Goal: Task Accomplishment & Management: Manage account settings

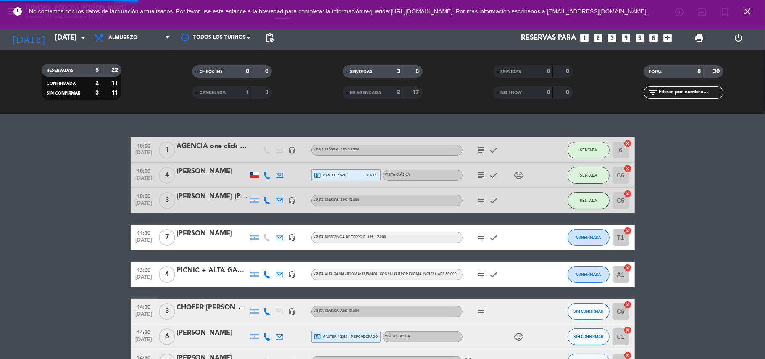
click at [743, 13] on icon "close" at bounding box center [747, 11] width 10 height 10
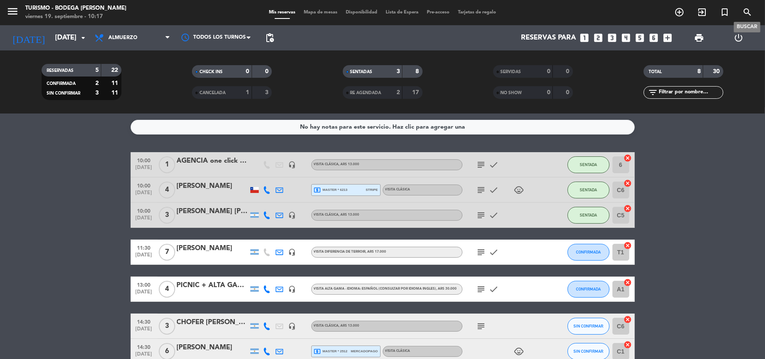
click at [743, 13] on icon "search" at bounding box center [747, 12] width 10 height 10
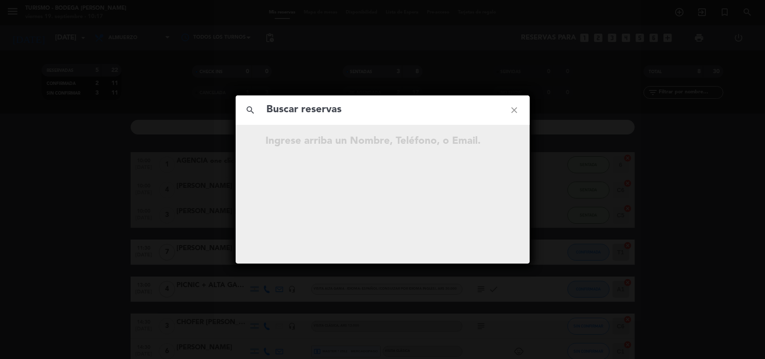
drag, startPoint x: 294, startPoint y: 61, endPoint x: 82, endPoint y: 48, distance: 212.0
click at [290, 61] on div "search close Ingrese arriba un Nombre, Teléfono, o Email." at bounding box center [382, 179] width 765 height 359
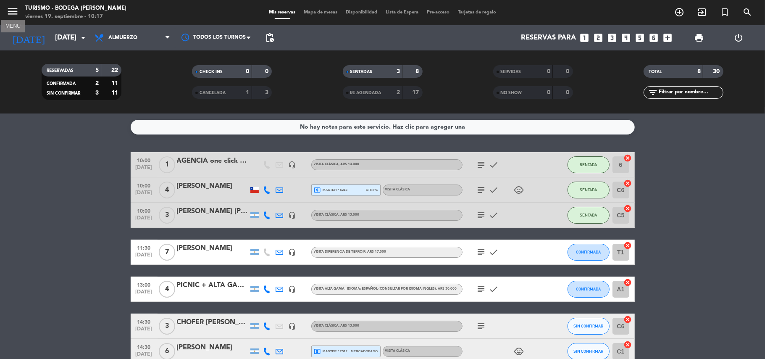
click at [15, 8] on icon "menu" at bounding box center [12, 11] width 13 height 13
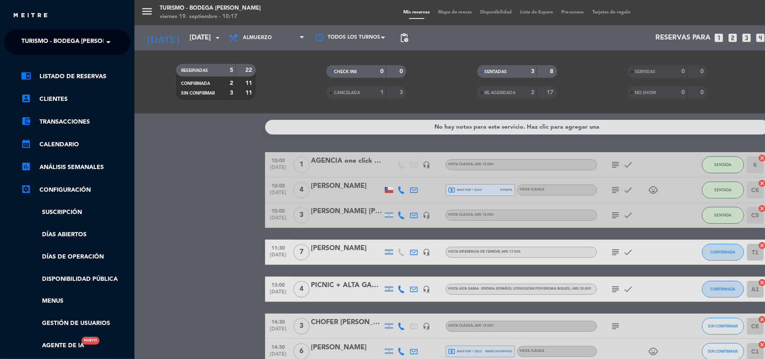
click at [39, 46] on span "Turismo - Bodega [PERSON_NAME]" at bounding box center [75, 42] width 108 height 18
click at [42, 65] on span "Restaurante y Eventos - Bodega [PERSON_NAME]" at bounding box center [88, 65] width 159 height 10
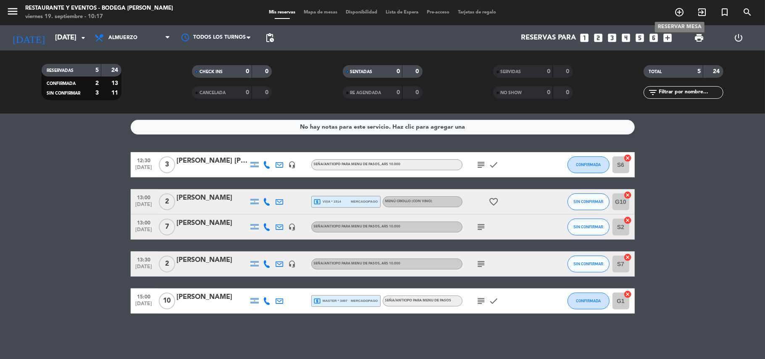
click at [672, 12] on span "add_circle_outline" at bounding box center [679, 12] width 23 height 14
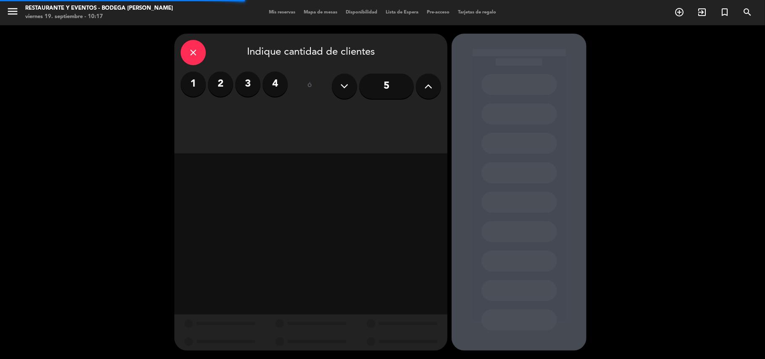
click at [221, 81] on label "2" at bounding box center [220, 83] width 25 height 25
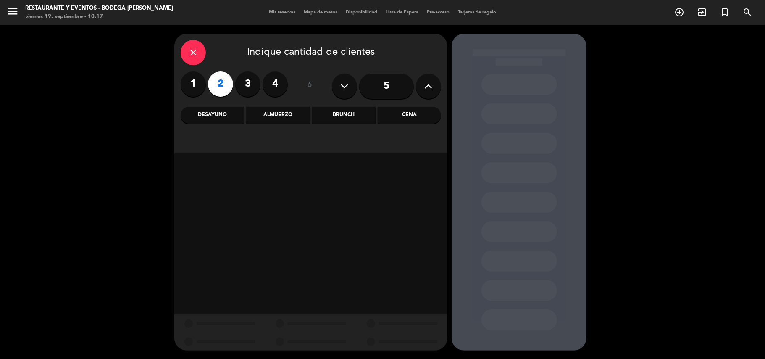
click at [298, 114] on div "Almuerzo" at bounding box center [277, 115] width 63 height 17
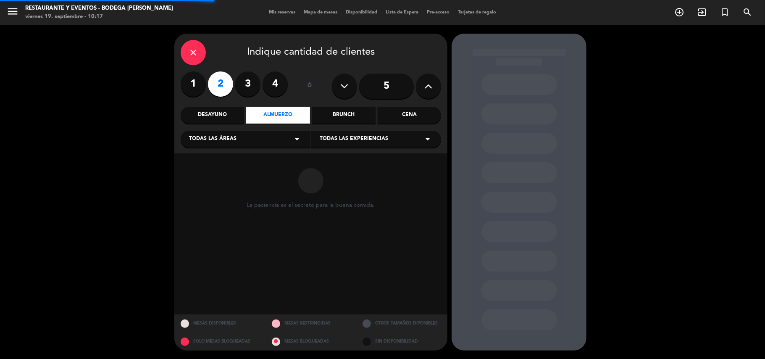
click at [348, 136] on span "Todas las experiencias" at bounding box center [354, 139] width 68 height 8
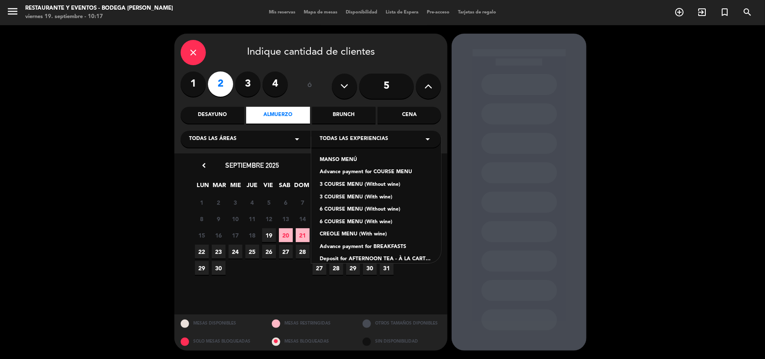
click at [355, 172] on div "Advance payment for COURSE MENU" at bounding box center [376, 172] width 113 height 8
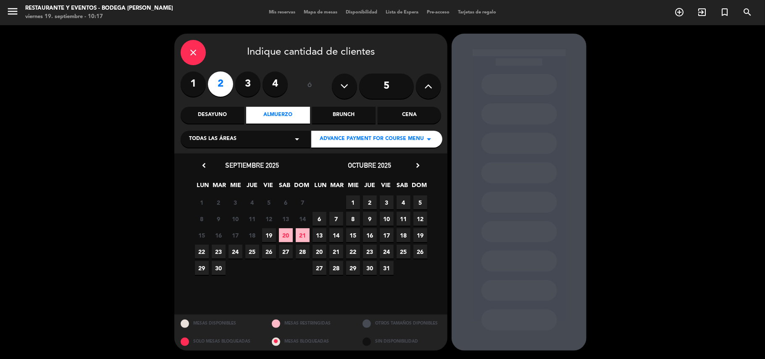
click at [266, 234] on span "19" at bounding box center [269, 235] width 14 height 14
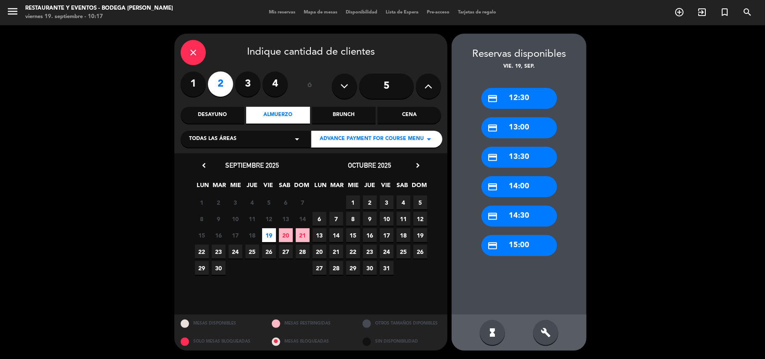
drag, startPoint x: 519, startPoint y: 128, endPoint x: 395, endPoint y: 117, distance: 124.3
click at [518, 128] on div "credit_card 13:00" at bounding box center [519, 127] width 76 height 21
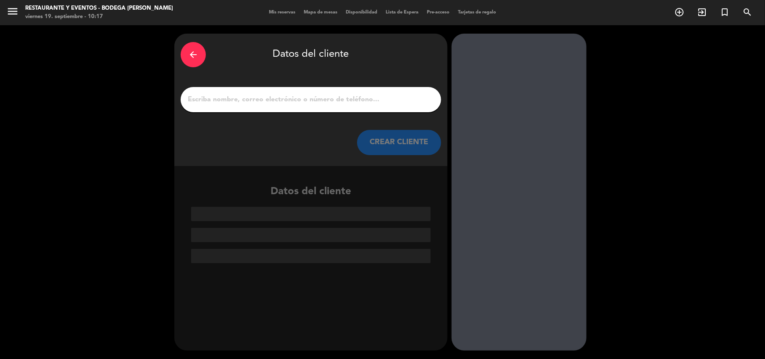
drag, startPoint x: 353, startPoint y: 103, endPoint x: 357, endPoint y: 102, distance: 4.5
click at [353, 103] on input "1" at bounding box center [311, 100] width 248 height 12
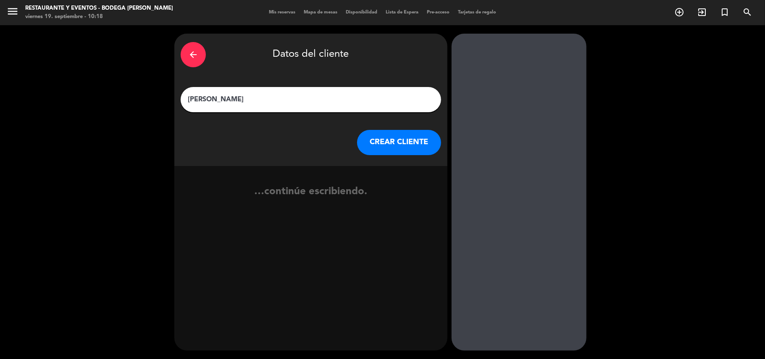
type input "[PERSON_NAME]"
click at [386, 143] on button "CREAR CLIENTE" at bounding box center [399, 142] width 84 height 25
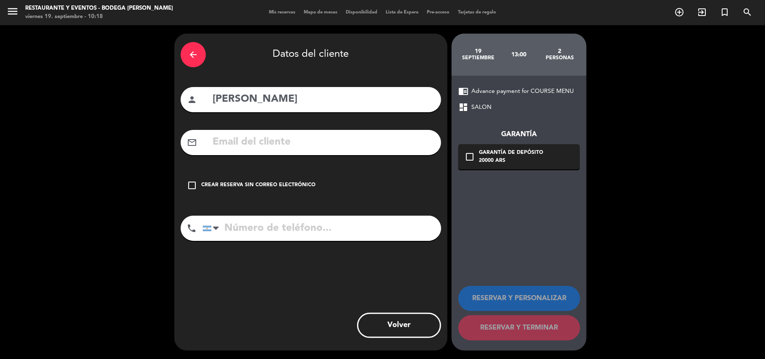
click at [319, 183] on div "check_box_outline_blank Crear reserva sin correo electrónico" at bounding box center [311, 185] width 260 height 25
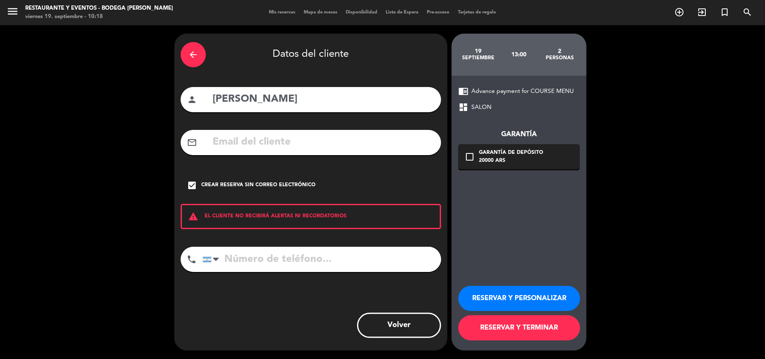
click at [545, 306] on button "RESERVAR Y PERSONALIZAR" at bounding box center [519, 297] width 122 height 25
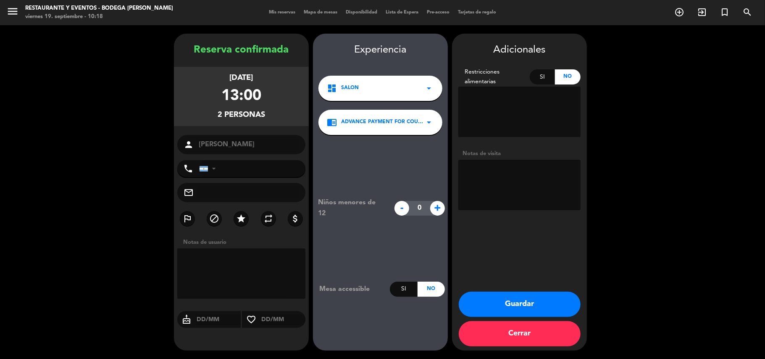
click at [483, 189] on textarea at bounding box center [519, 185] width 122 height 50
type textarea "2 menu 3 pasos LIBERADOS | autoriza; [PERSON_NAME]"
click at [503, 292] on button "Guardar" at bounding box center [519, 303] width 122 height 25
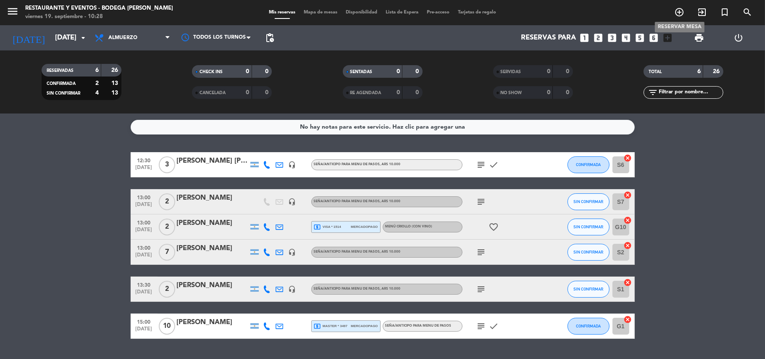
click at [674, 16] on icon "add_circle_outline" at bounding box center [679, 12] width 10 height 10
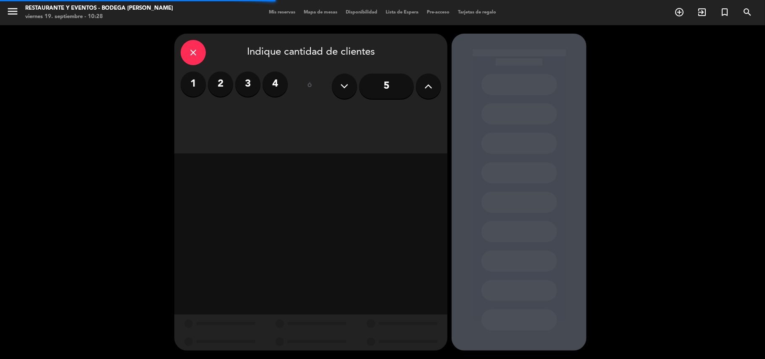
click at [429, 91] on icon at bounding box center [428, 86] width 8 height 13
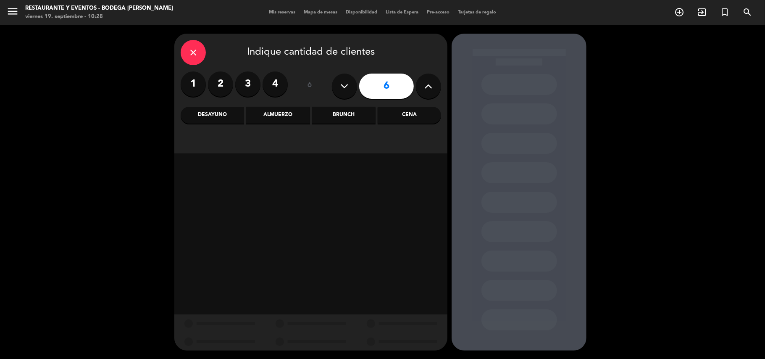
click at [341, 118] on div "Brunch" at bounding box center [343, 115] width 63 height 17
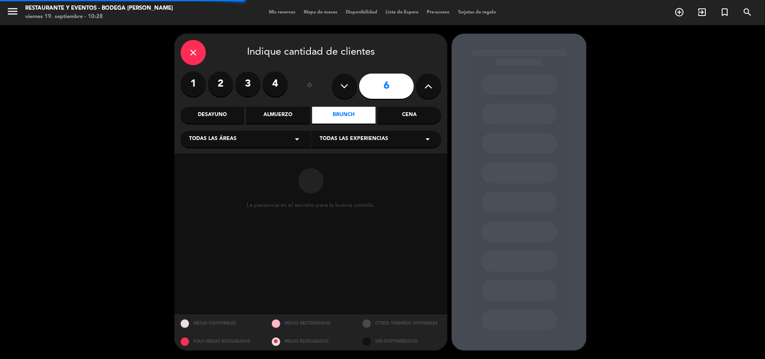
click at [341, 139] on span "Todas las experiencias" at bounding box center [354, 139] width 68 height 8
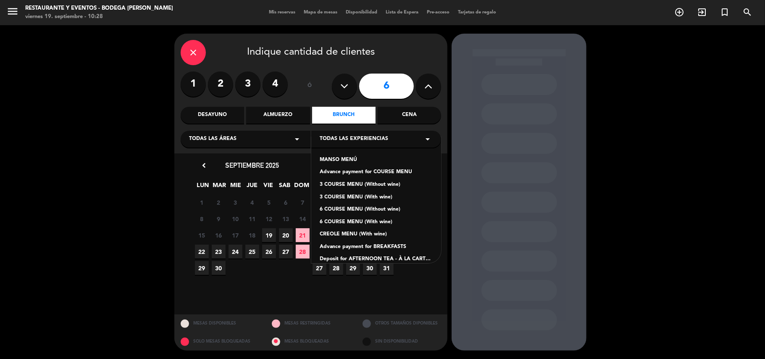
click at [387, 257] on div "Deposit for AFTERNOON TEA - À LA CARTE MENU" at bounding box center [376, 259] width 113 height 8
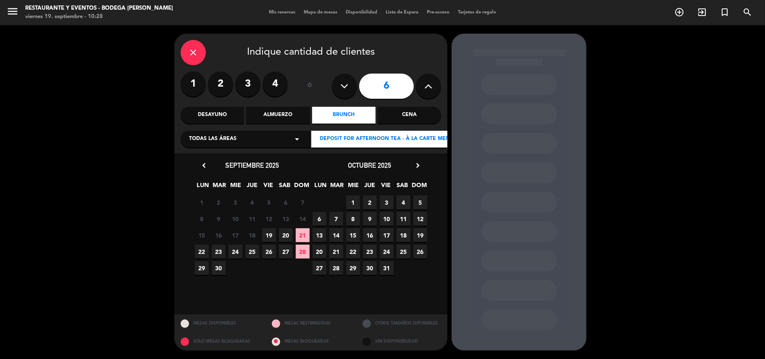
click at [284, 235] on span "20" at bounding box center [286, 235] width 14 height 14
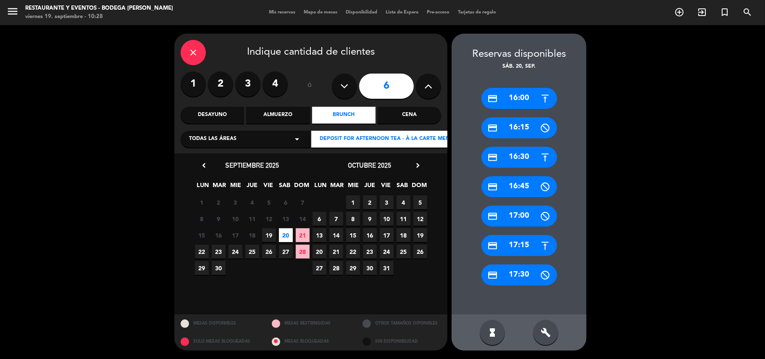
drag, startPoint x: 514, startPoint y: 98, endPoint x: 468, endPoint y: 98, distance: 46.6
click at [511, 98] on div "credit_card 16:00" at bounding box center [519, 98] width 76 height 21
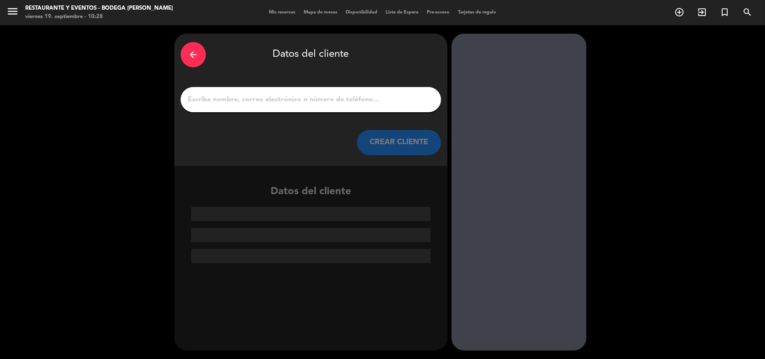
click at [392, 96] on input "1" at bounding box center [311, 100] width 248 height 12
paste input "[PERSON_NAME]"
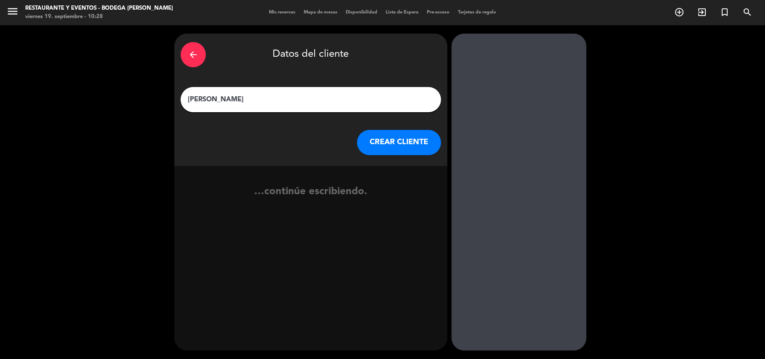
type input "[PERSON_NAME]"
click at [400, 133] on button "CREAR CLIENTE" at bounding box center [399, 142] width 84 height 25
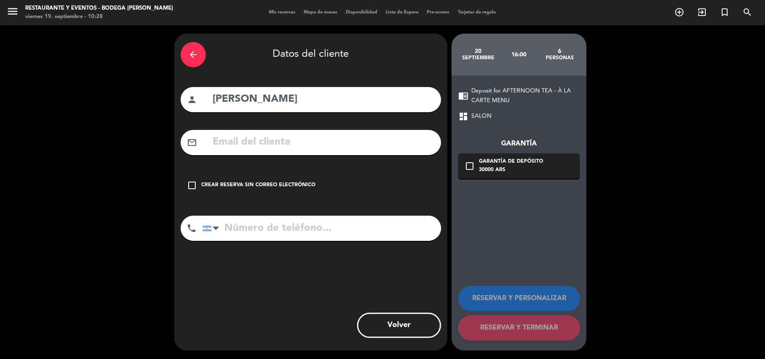
drag, startPoint x: 250, startPoint y: 148, endPoint x: 113, endPoint y: 48, distance: 170.4
click at [245, 147] on input "text" at bounding box center [323, 142] width 223 height 17
drag, startPoint x: 232, startPoint y: 187, endPoint x: 232, endPoint y: 198, distance: 10.9
click at [232, 187] on div "Crear reserva sin correo electrónico" at bounding box center [258, 185] width 114 height 8
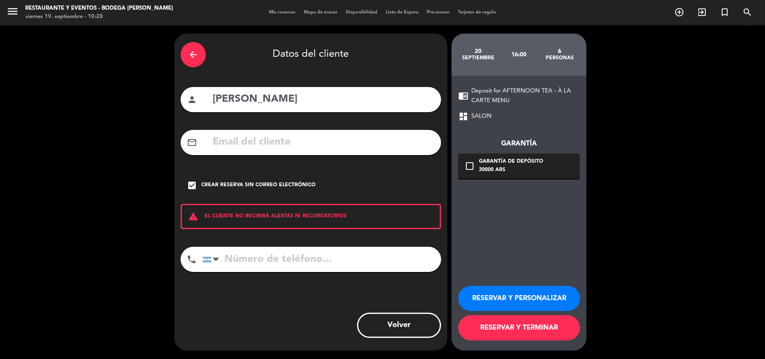
drag, startPoint x: 240, startPoint y: 254, endPoint x: 160, endPoint y: 105, distance: 169.5
click at [239, 252] on input "tel" at bounding box center [321, 258] width 238 height 25
paste input "[PHONE_NUMBER]"
type input "[PHONE_NUMBER]"
click at [490, 286] on button "RESERVAR Y PERSONALIZAR" at bounding box center [519, 297] width 122 height 25
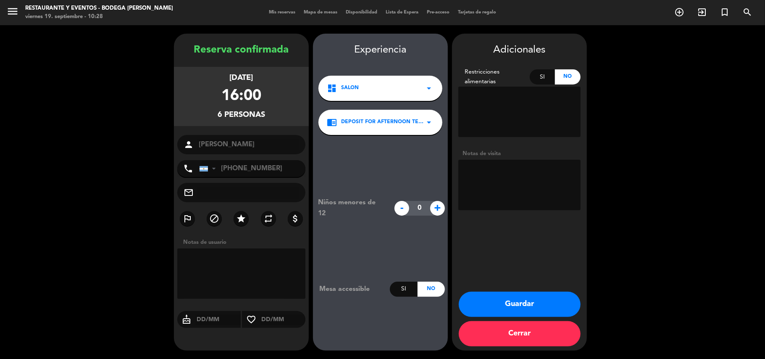
click at [508, 192] on textarea at bounding box center [519, 185] width 122 height 50
type textarea "SEÑA $30.000R5558"
click at [533, 292] on button "Guardar" at bounding box center [519, 303] width 122 height 25
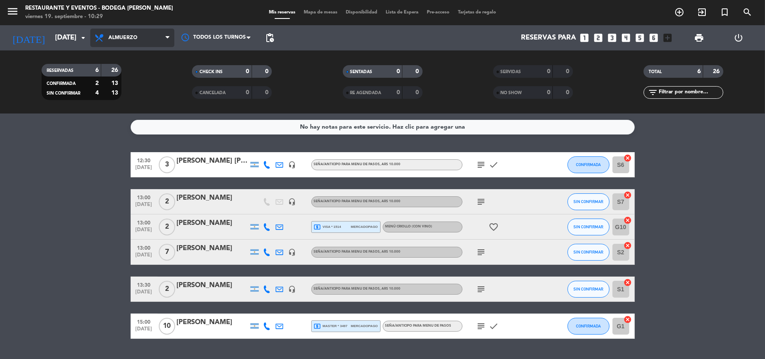
click at [126, 37] on span "Almuerzo" at bounding box center [122, 38] width 29 height 6
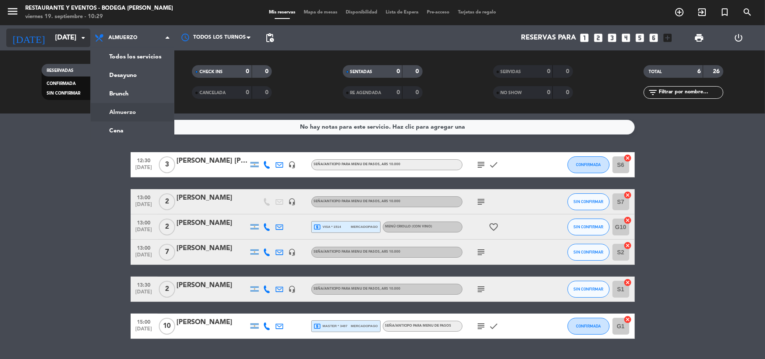
click at [52, 30] on input "[DATE]" at bounding box center [96, 38] width 91 height 16
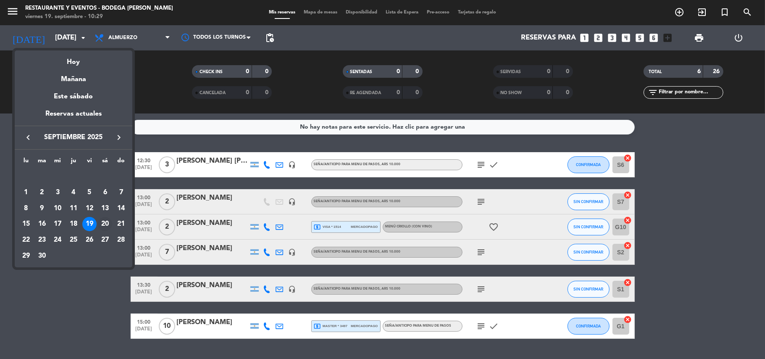
click at [107, 225] on div "20" at bounding box center [105, 224] width 14 height 14
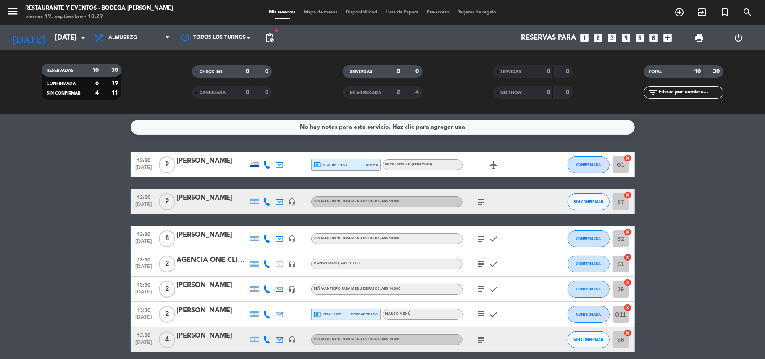
click at [145, 36] on span "Almuerzo" at bounding box center [132, 38] width 84 height 18
click at [120, 101] on div "menu Restaurante y Eventos - Bodega [PERSON_NAME][DATE] 19. septiembre - 10:29 …" at bounding box center [382, 56] width 765 height 113
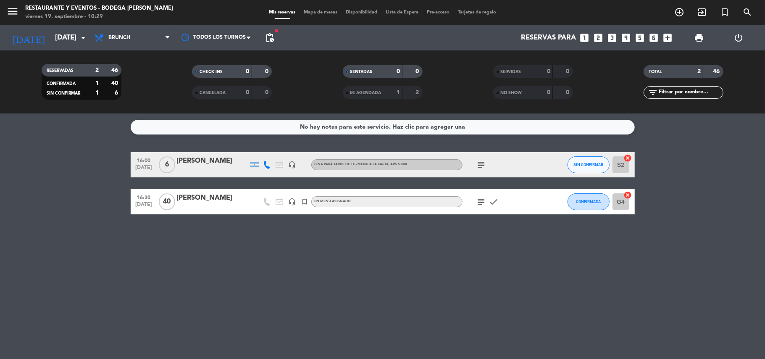
click at [217, 168] on div at bounding box center [212, 170] width 71 height 7
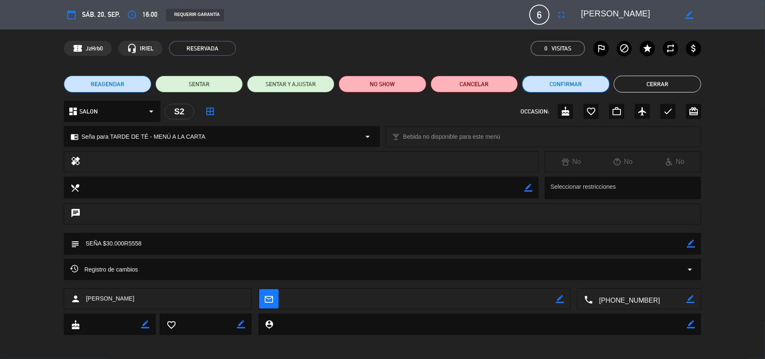
click at [558, 86] on button "Confirmar" at bounding box center [565, 84] width 87 height 17
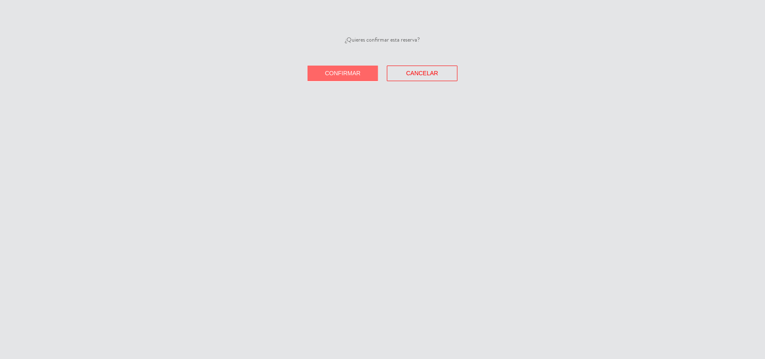
click at [333, 72] on span "Confirmar" at bounding box center [343, 73] width 36 height 7
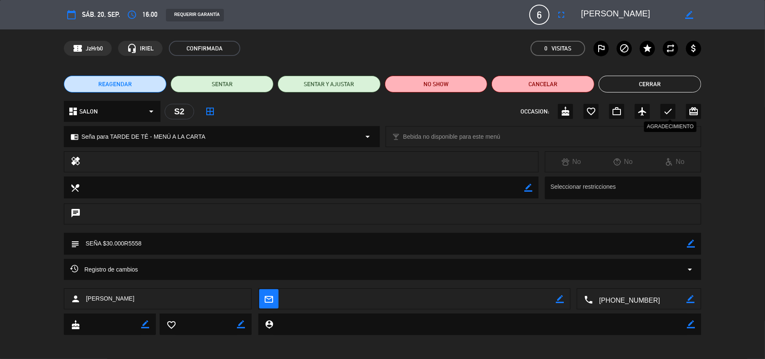
click at [671, 113] on icon "check" at bounding box center [668, 111] width 10 height 10
click at [652, 84] on button "Cerrar" at bounding box center [649, 84] width 103 height 17
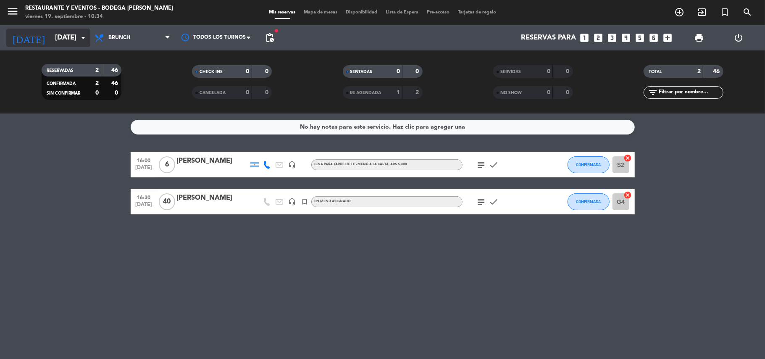
click at [51, 36] on input "[DATE]" at bounding box center [96, 38] width 91 height 16
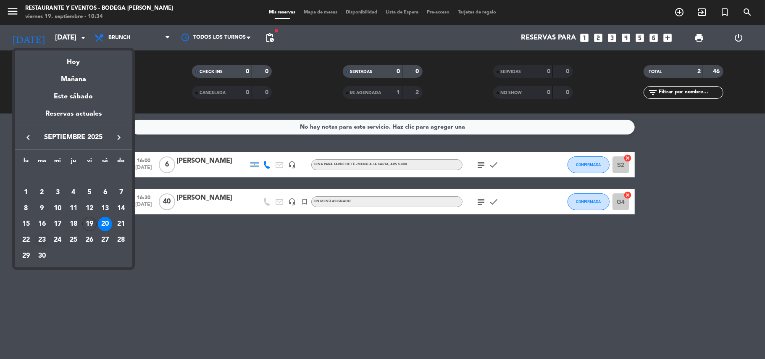
click at [43, 241] on div "23" at bounding box center [42, 240] width 14 height 14
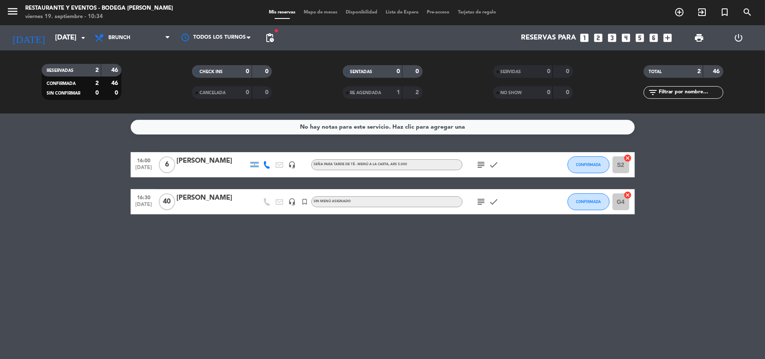
type input "[DATE]"
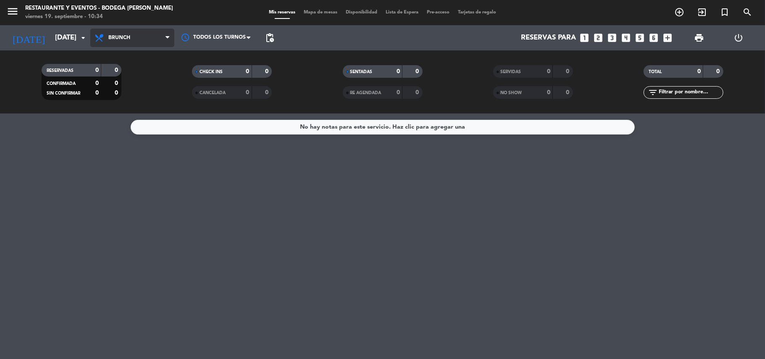
click at [125, 42] on span "Brunch" at bounding box center [132, 38] width 84 height 18
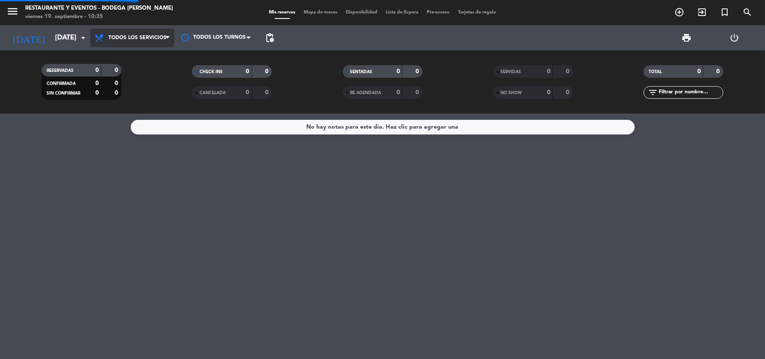
click at [131, 54] on div "menu Restaurante y Eventos - Bodega [PERSON_NAME][DATE] 19. septiembre - 10:35 …" at bounding box center [382, 56] width 765 height 113
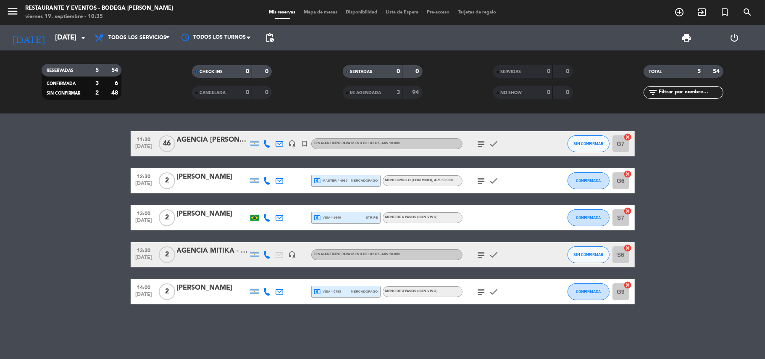
click at [485, 145] on icon "subject" at bounding box center [481, 144] width 10 height 10
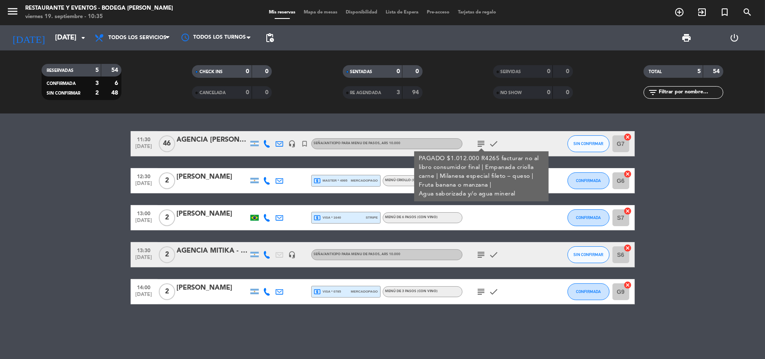
click at [485, 144] on icon "subject" at bounding box center [481, 144] width 10 height 10
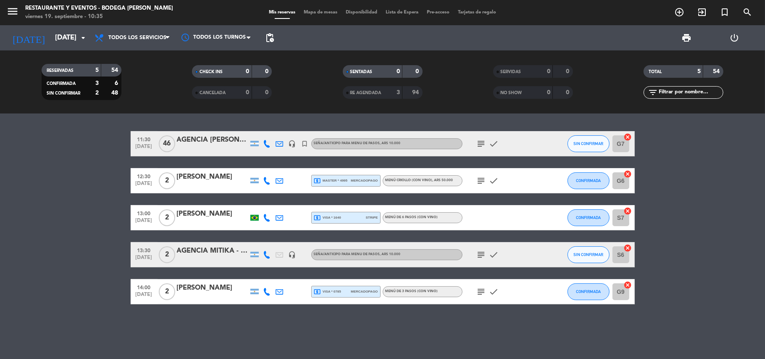
click at [230, 252] on div "AGENCIA MITIKA - [PERSON_NAME]" at bounding box center [212, 250] width 71 height 11
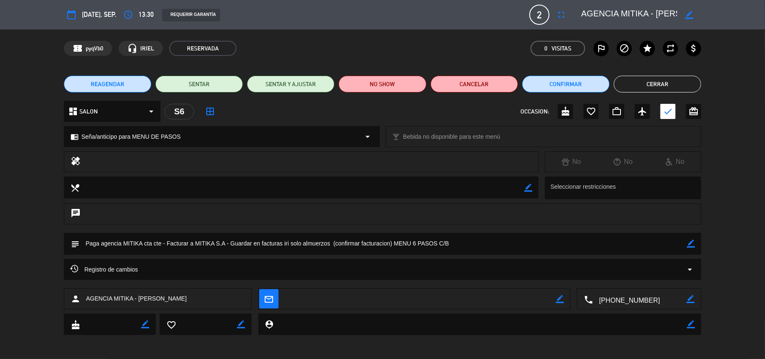
click at [649, 79] on button "Cerrar" at bounding box center [656, 84] width 87 height 17
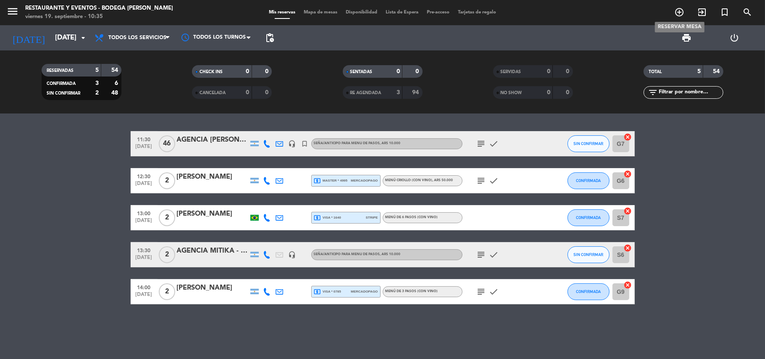
click at [679, 7] on icon "add_circle_outline" at bounding box center [679, 12] width 10 height 10
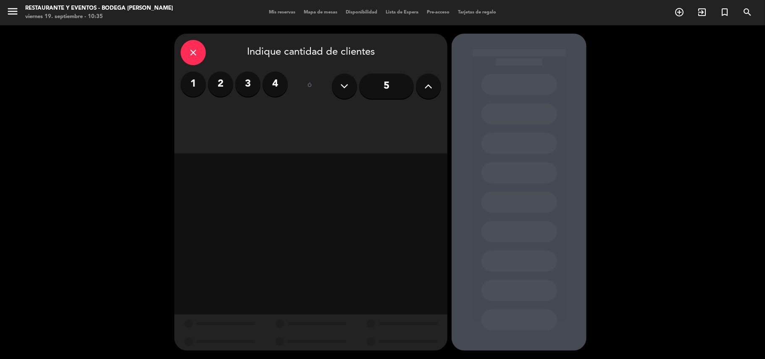
click at [190, 84] on label "1" at bounding box center [193, 83] width 25 height 25
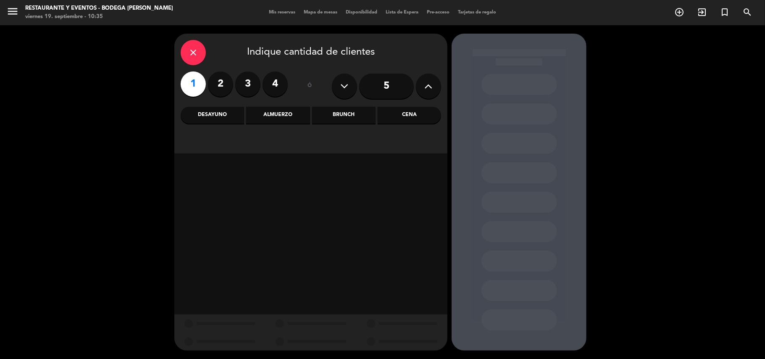
drag, startPoint x: 212, startPoint y: 84, endPoint x: 219, endPoint y: 84, distance: 7.1
click at [212, 84] on label "2" at bounding box center [220, 83] width 25 height 25
click at [219, 84] on label "2" at bounding box center [220, 83] width 25 height 25
click at [285, 117] on div "Almuerzo" at bounding box center [277, 115] width 63 height 17
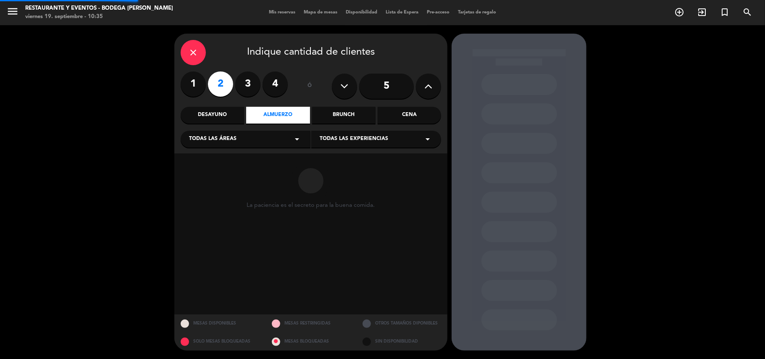
click at [331, 138] on span "Todas las experiencias" at bounding box center [354, 139] width 68 height 8
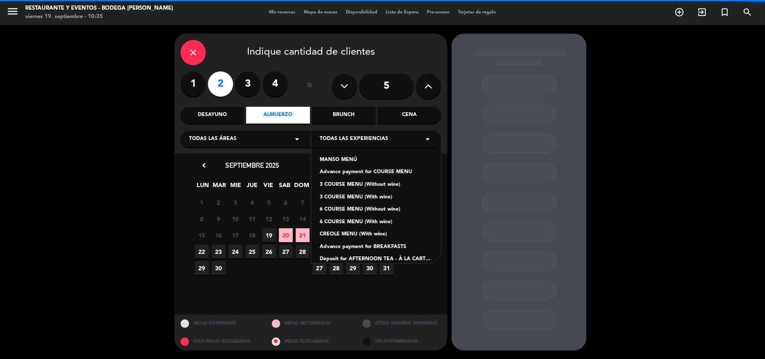
click at [336, 220] on div "6 COURSE MENU (With wine)" at bounding box center [376, 222] width 113 height 8
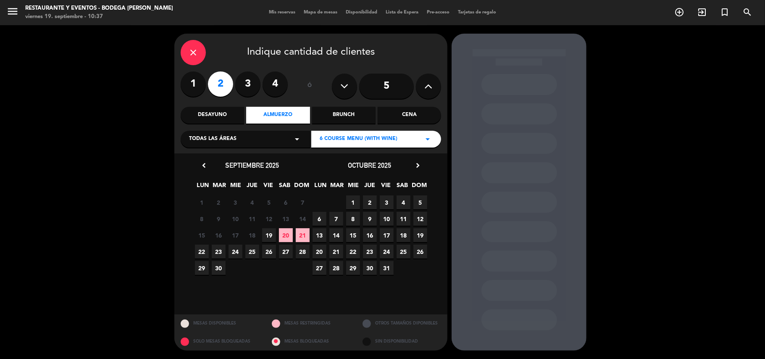
click at [223, 251] on span "23" at bounding box center [219, 251] width 14 height 14
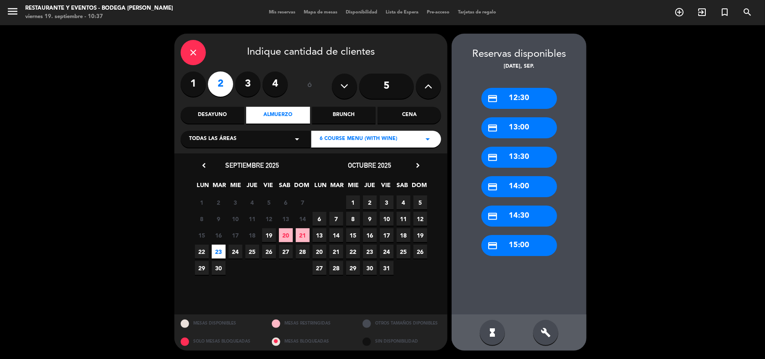
click at [516, 126] on div "credit_card 13:00" at bounding box center [519, 127] width 76 height 21
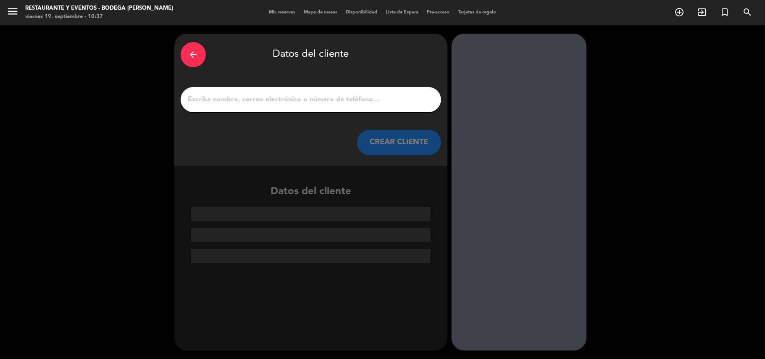
click at [363, 103] on input "1" at bounding box center [311, 100] width 248 height 12
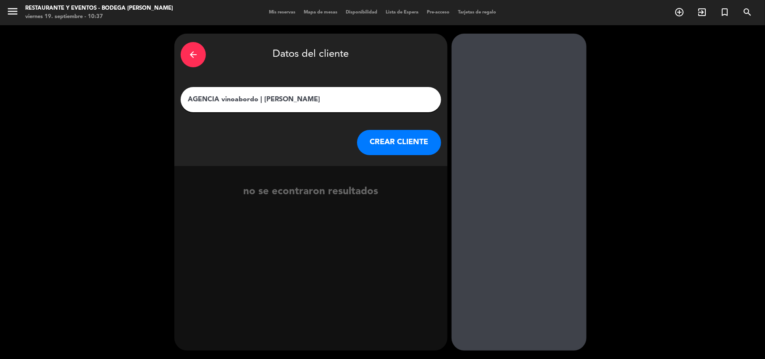
type input "AGENCIA vinoabordo | [PERSON_NAME]"
click at [416, 149] on button "CREAR CLIENTE" at bounding box center [399, 142] width 84 height 25
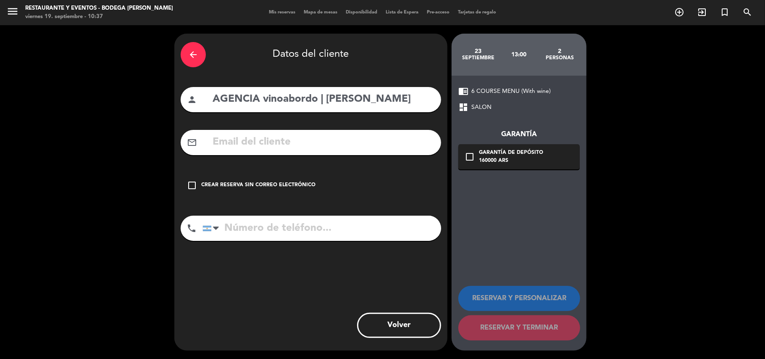
click at [325, 187] on div "check_box_outline_blank Crear reserva sin correo electrónico" at bounding box center [311, 185] width 260 height 25
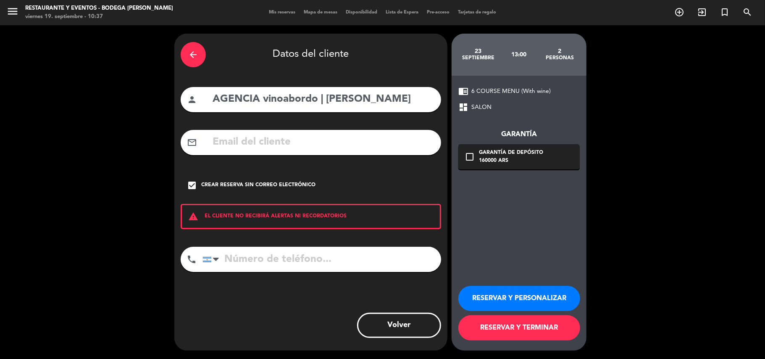
click at [542, 303] on button "RESERVAR Y PERSONALIZAR" at bounding box center [519, 297] width 122 height 25
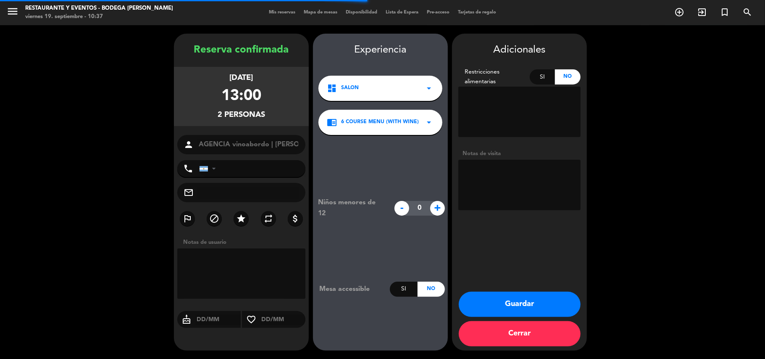
click at [507, 175] on textarea at bounding box center [519, 185] width 122 height 50
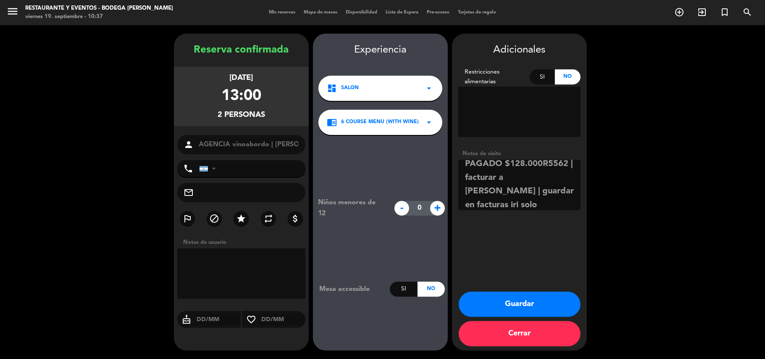
scroll to position [20, 0]
type textarea "PAGADO $128.000R5562 | facturar a [PERSON_NAME] | guardar en facturas iri solo …"
click at [516, 309] on button "Guardar" at bounding box center [519, 303] width 122 height 25
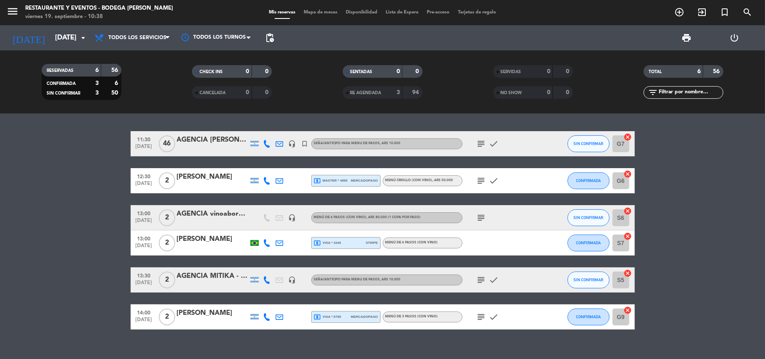
click at [205, 215] on div "AGENCIA vinoabordo | [PERSON_NAME]" at bounding box center [212, 213] width 71 height 11
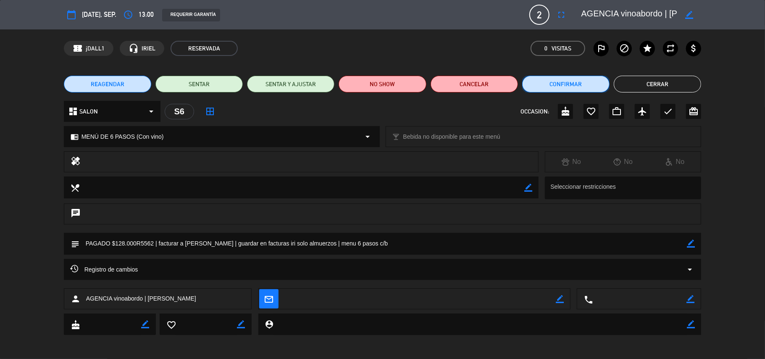
click at [581, 79] on button "Confirmar" at bounding box center [565, 84] width 87 height 17
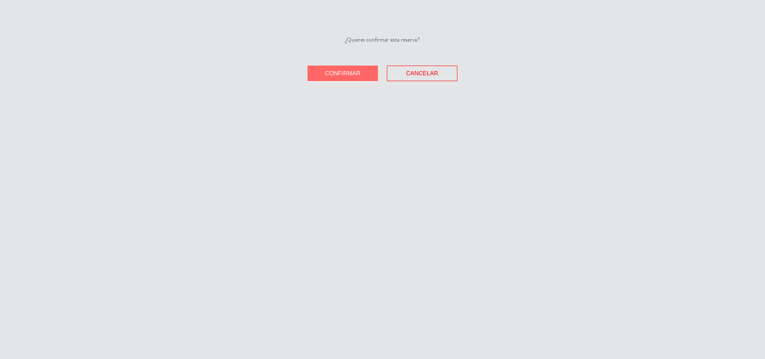
drag, startPoint x: 332, startPoint y: 73, endPoint x: 458, endPoint y: 76, distance: 126.8
click at [340, 73] on span "Confirmar" at bounding box center [343, 73] width 36 height 7
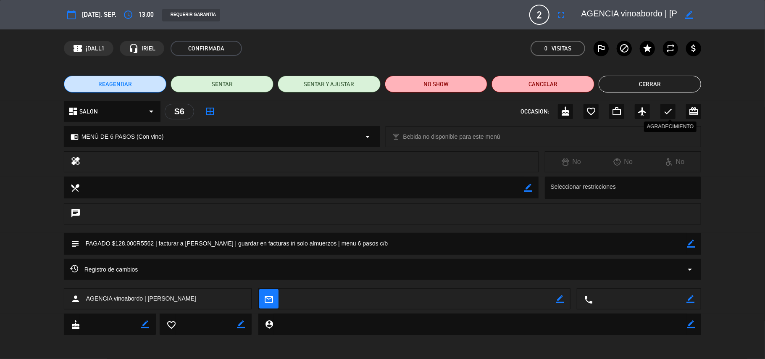
click at [673, 113] on div "check" at bounding box center [667, 111] width 15 height 15
click at [664, 88] on button "Cerrar" at bounding box center [649, 84] width 103 height 17
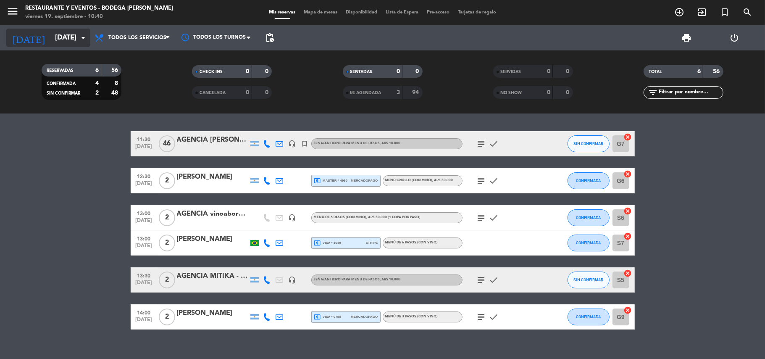
click at [51, 41] on input "[DATE]" at bounding box center [96, 38] width 91 height 16
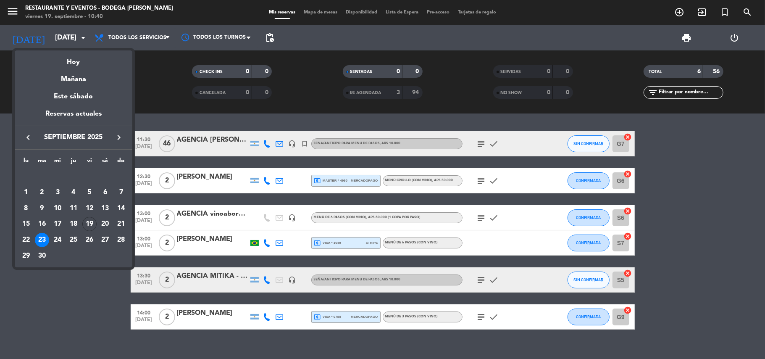
click at [122, 141] on icon "keyboard_arrow_right" at bounding box center [119, 137] width 10 height 10
click at [123, 192] on div "5" at bounding box center [121, 192] width 14 height 14
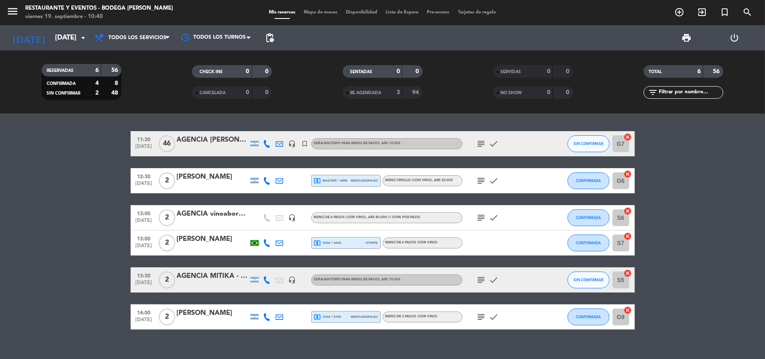
type input "[DATE]"
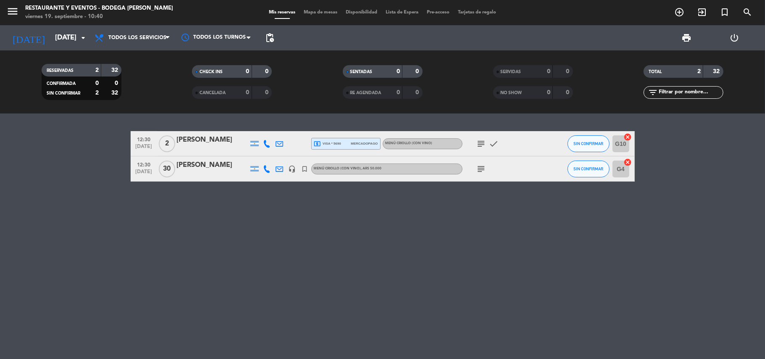
click at [479, 168] on icon "subject" at bounding box center [481, 169] width 10 height 10
click at [208, 172] on div at bounding box center [212, 174] width 71 height 7
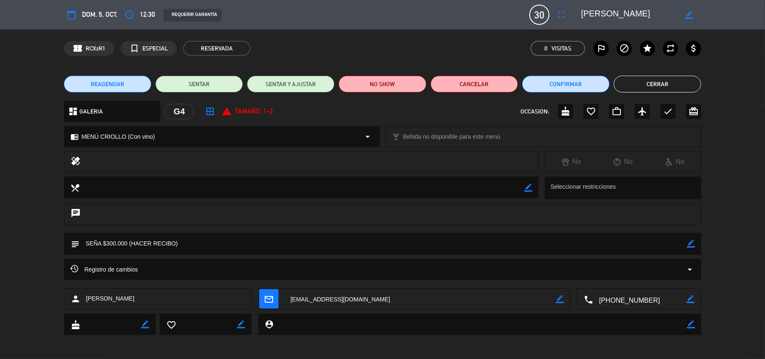
click at [688, 242] on icon "border_color" at bounding box center [690, 243] width 8 height 8
click at [682, 242] on textarea at bounding box center [383, 243] width 608 height 21
type textarea "SEÑA $300.000R5563"
click at [687, 245] on icon at bounding box center [690, 243] width 8 height 8
click at [569, 84] on button "Confirmar" at bounding box center [565, 84] width 87 height 17
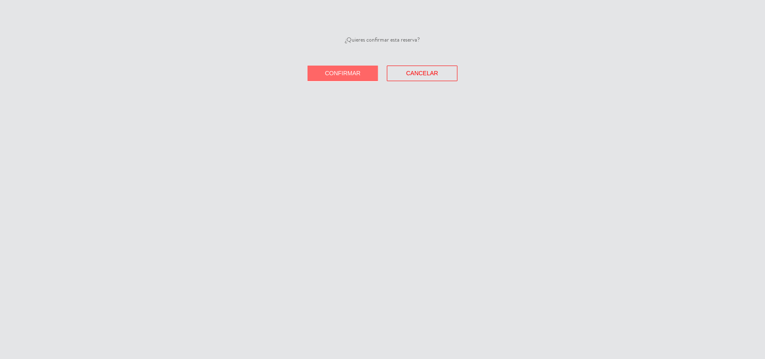
click at [335, 74] on span "Confirmar" at bounding box center [343, 73] width 36 height 7
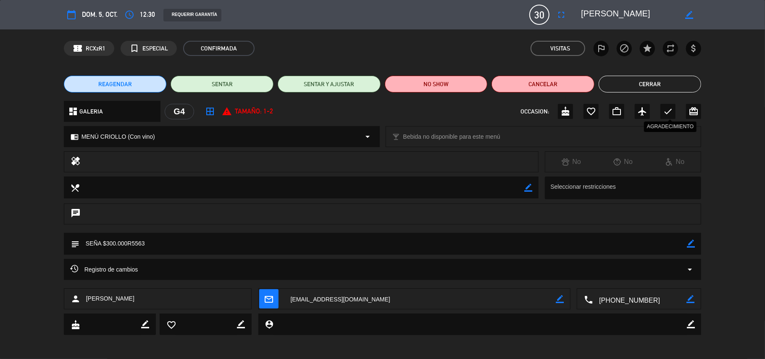
click at [669, 113] on icon "check" at bounding box center [668, 111] width 10 height 10
click at [664, 81] on button "Cerrar" at bounding box center [649, 84] width 103 height 17
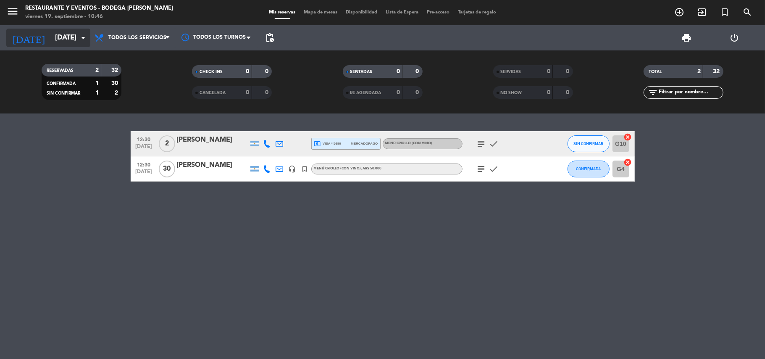
click at [64, 34] on input "[DATE]" at bounding box center [96, 38] width 91 height 16
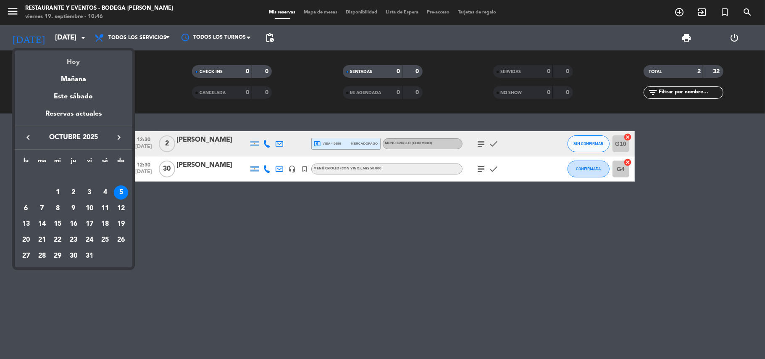
click at [76, 58] on div "Hoy" at bounding box center [74, 58] width 118 height 17
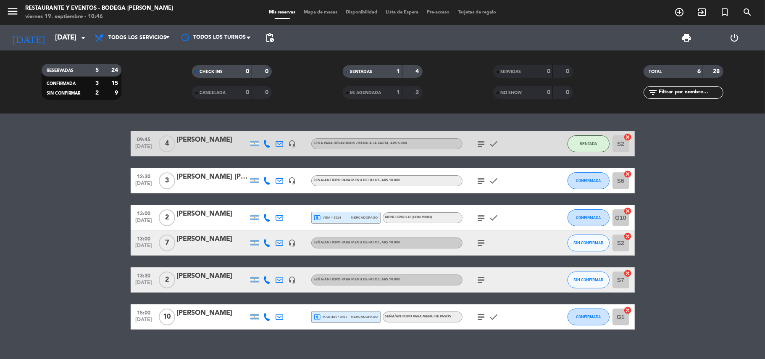
click at [482, 244] on icon "subject" at bounding box center [481, 243] width 10 height 10
click at [222, 242] on div "[PERSON_NAME]" at bounding box center [212, 238] width 71 height 11
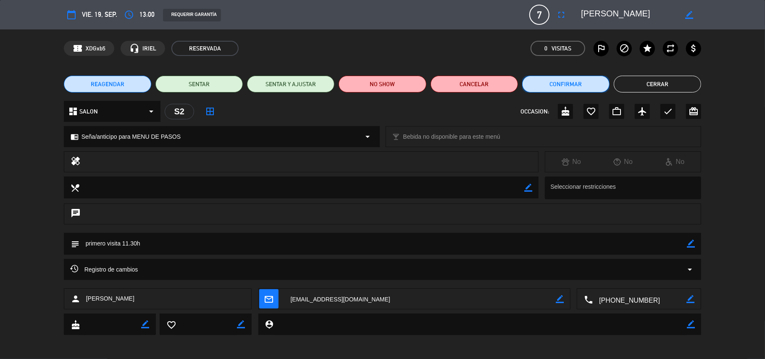
click at [565, 80] on button "Confirmar" at bounding box center [565, 84] width 87 height 17
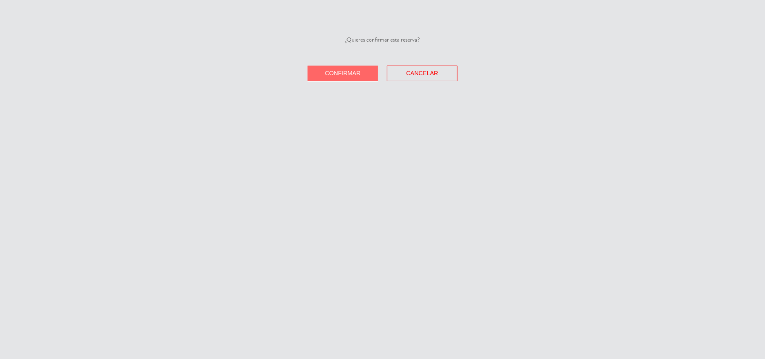
drag, startPoint x: 341, startPoint y: 78, endPoint x: 432, endPoint y: 71, distance: 91.4
click at [341, 78] on button "Confirmar" at bounding box center [342, 73] width 71 height 16
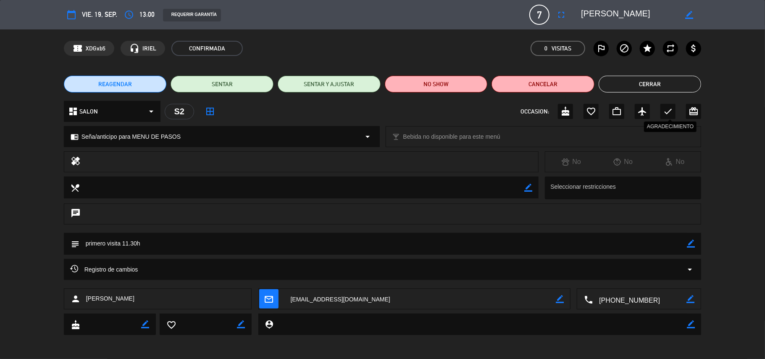
click at [671, 111] on icon "check" at bounding box center [668, 111] width 10 height 10
click at [654, 86] on button "Cerrar" at bounding box center [649, 84] width 103 height 17
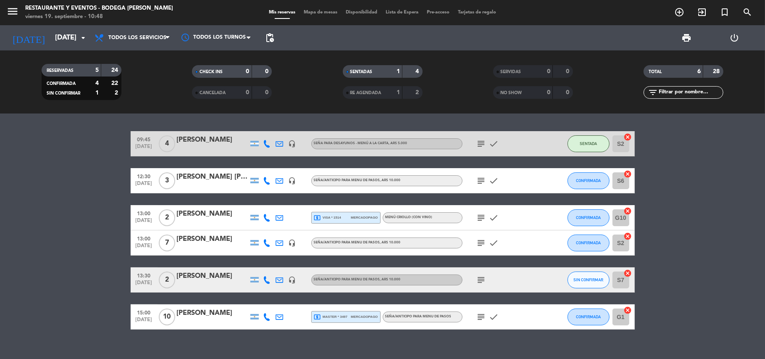
click at [476, 283] on icon "subject" at bounding box center [481, 280] width 10 height 10
click at [214, 288] on div "13:30 [DATE] 2 [PERSON_NAME] headset_mic Seña/anticipo para MENU DE PASOS , ARS…" at bounding box center [383, 279] width 504 height 25
click at [214, 287] on div at bounding box center [212, 285] width 71 height 7
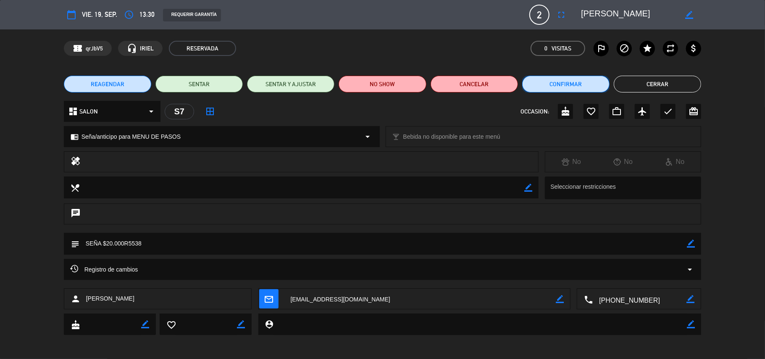
click at [549, 76] on button "Confirmar" at bounding box center [565, 84] width 87 height 17
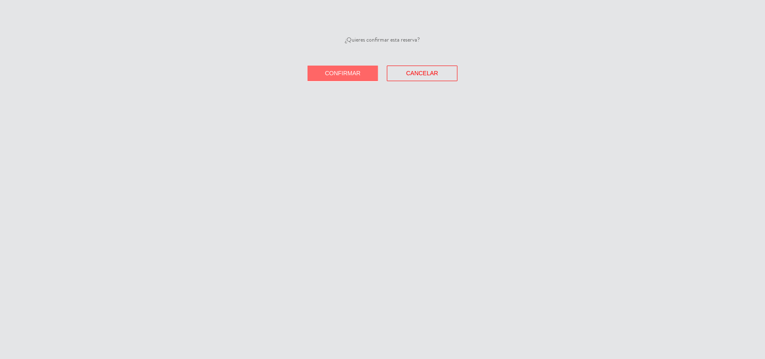
click at [375, 71] on button "Confirmar" at bounding box center [342, 73] width 71 height 16
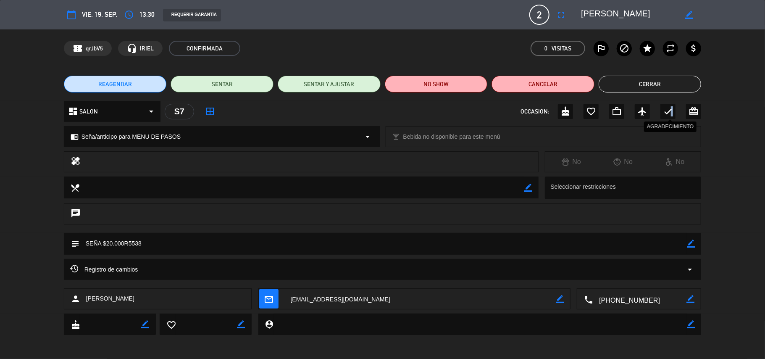
click at [672, 116] on div "check" at bounding box center [667, 111] width 15 height 15
click at [655, 82] on button "Cerrar" at bounding box center [649, 84] width 103 height 17
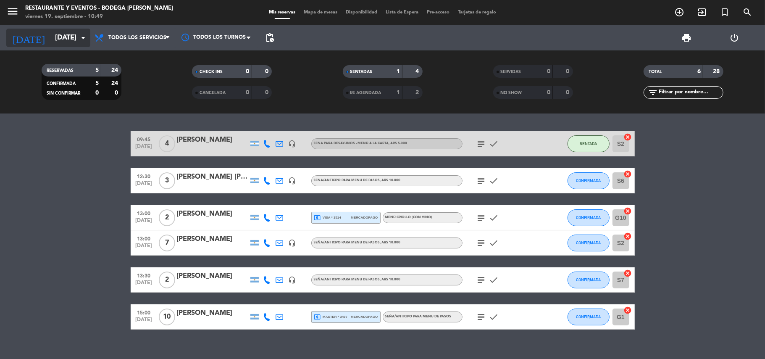
click at [68, 37] on input "[DATE]" at bounding box center [96, 38] width 91 height 16
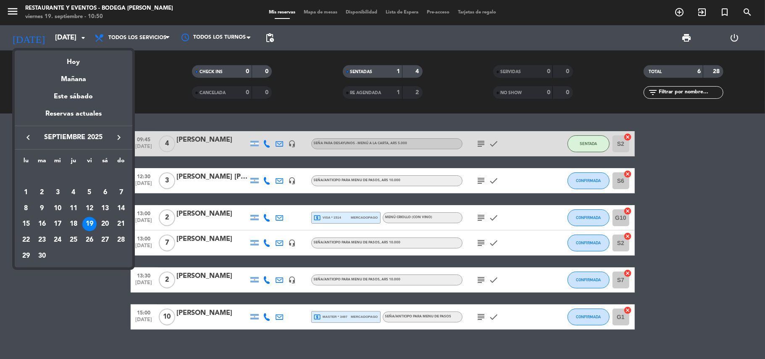
click at [118, 140] on icon "keyboard_arrow_right" at bounding box center [119, 137] width 10 height 10
click at [102, 209] on div "11" at bounding box center [105, 208] width 14 height 14
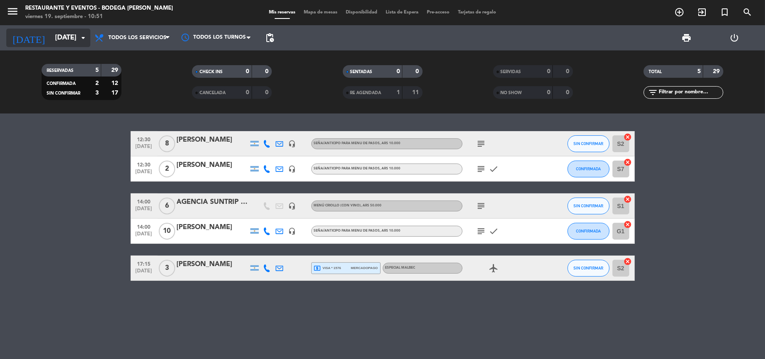
click at [63, 41] on input "[DATE]" at bounding box center [96, 38] width 91 height 16
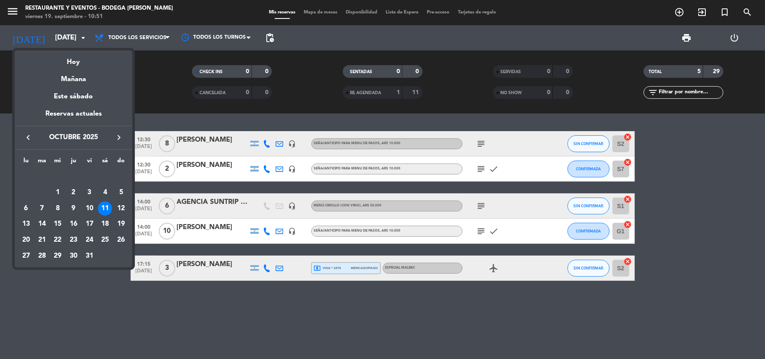
click at [26, 136] on icon "keyboard_arrow_left" at bounding box center [28, 137] width 10 height 10
click at [25, 223] on div "15" at bounding box center [26, 224] width 14 height 14
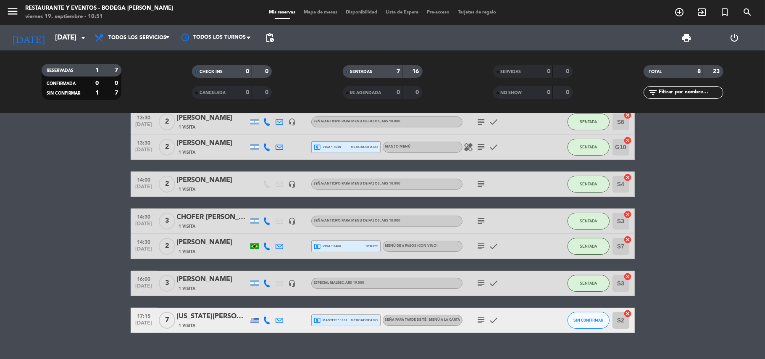
scroll to position [74, 0]
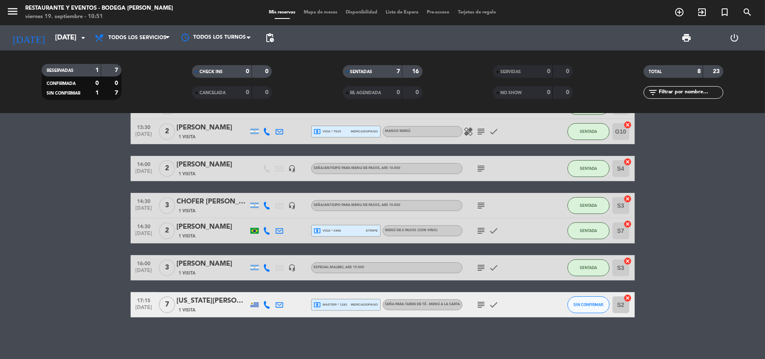
click at [478, 202] on icon "subject" at bounding box center [481, 205] width 10 height 10
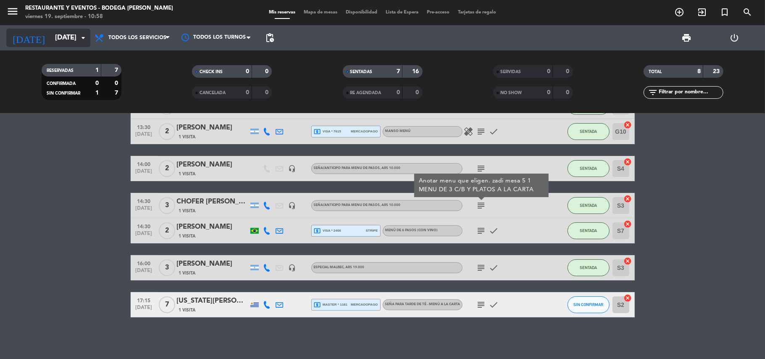
click at [60, 34] on input "[DATE]" at bounding box center [96, 38] width 91 height 16
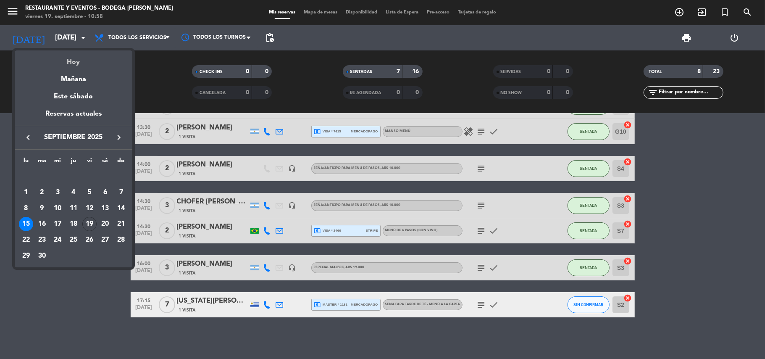
click at [73, 60] on div "Hoy" at bounding box center [74, 58] width 118 height 17
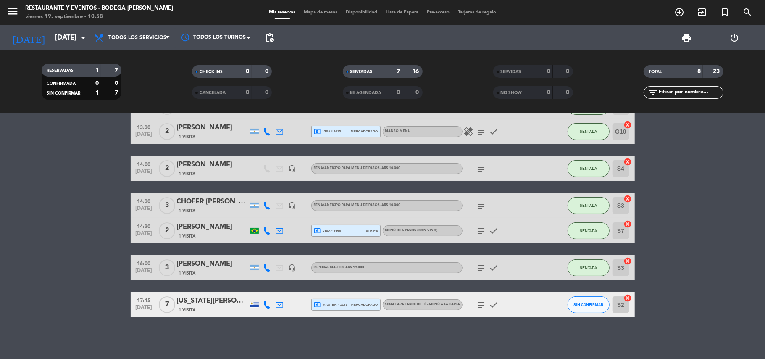
type input "[DATE]"
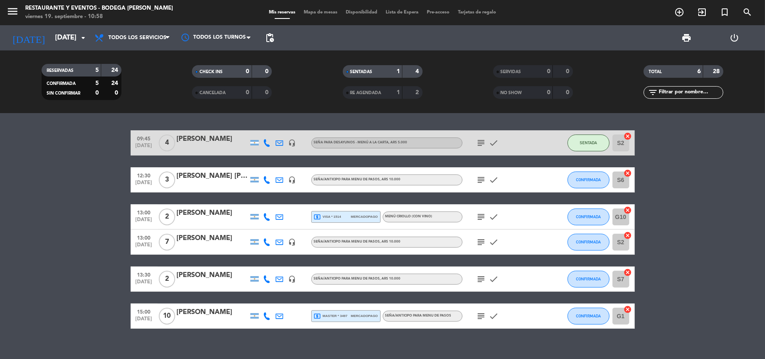
scroll to position [0, 0]
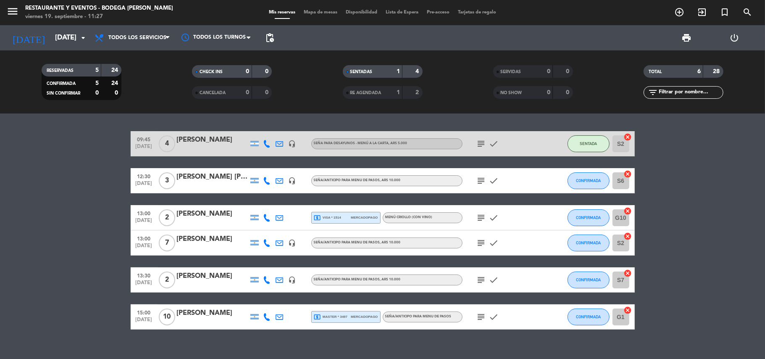
click at [483, 186] on div "subject check" at bounding box center [500, 180] width 76 height 25
click at [481, 177] on icon "subject" at bounding box center [481, 180] width 10 height 10
